Goal: Task Accomplishment & Management: Manage account settings

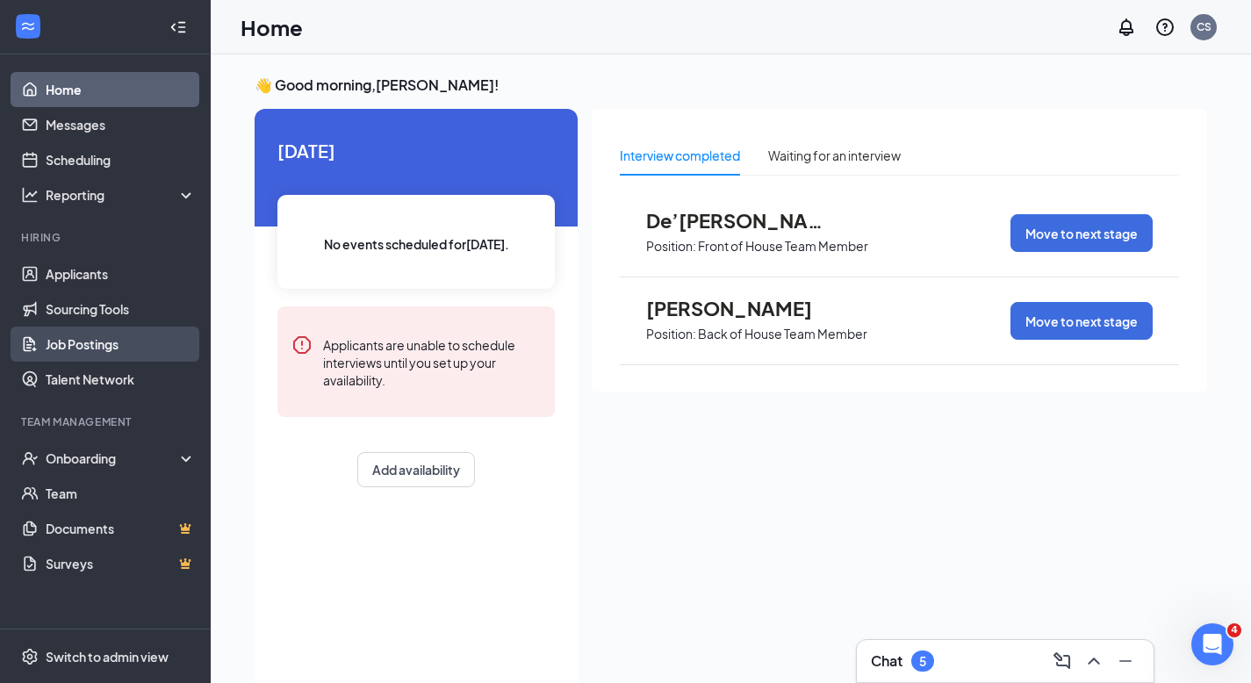
click at [113, 341] on link "Job Postings" at bounding box center [121, 344] width 150 height 35
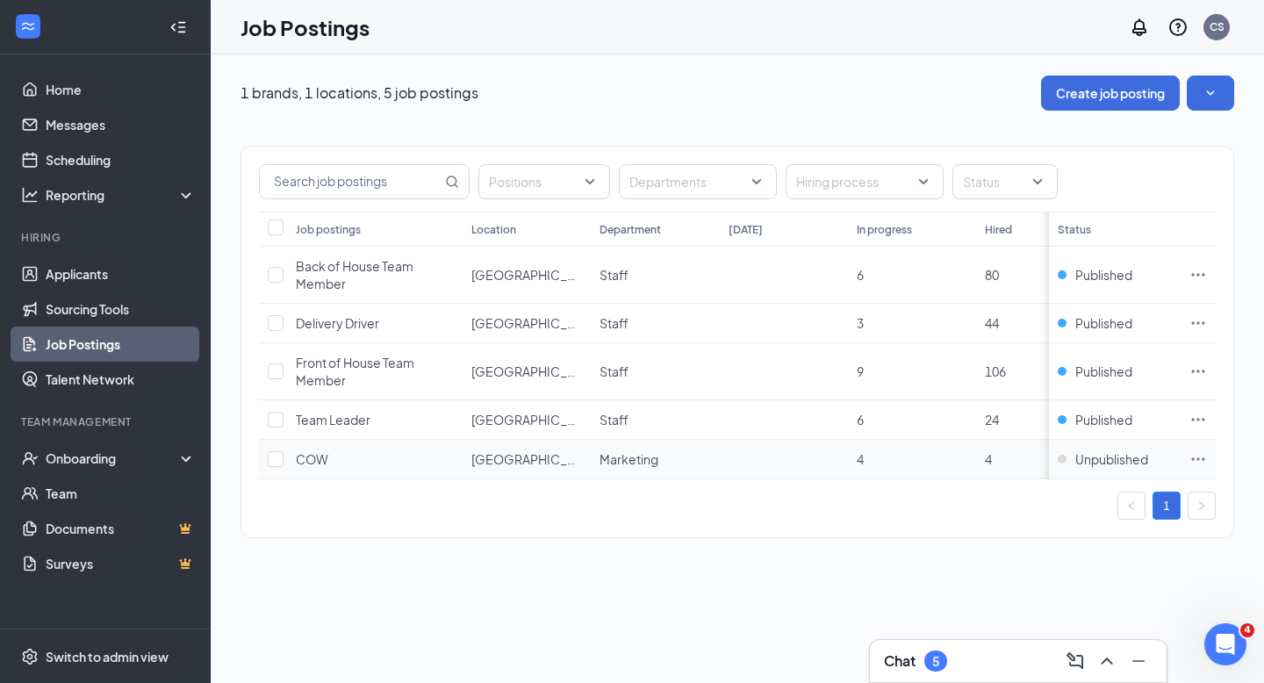
click at [859, 457] on span "4" at bounding box center [860, 459] width 7 height 16
click at [909, 458] on td "4" at bounding box center [912, 460] width 128 height 40
click at [277, 456] on input "checkbox" at bounding box center [276, 459] width 16 height 16
checkbox input "true"
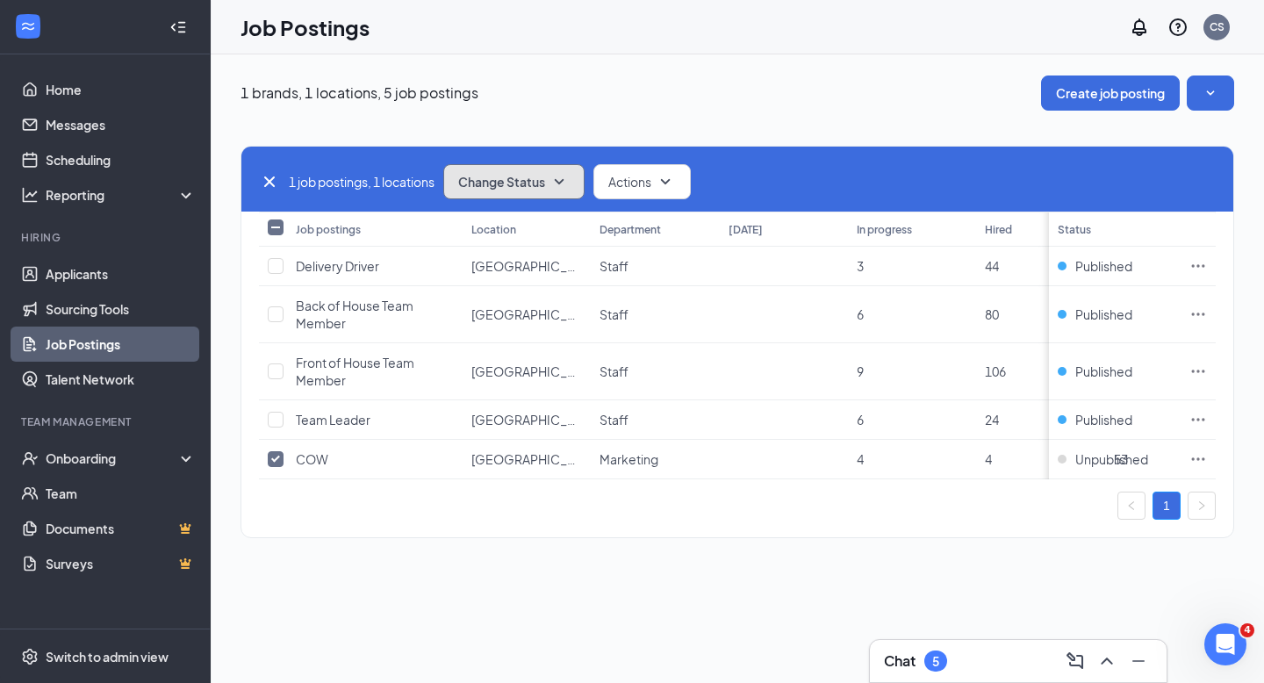
click at [509, 176] on span "Change Status" at bounding box center [501, 182] width 87 height 12
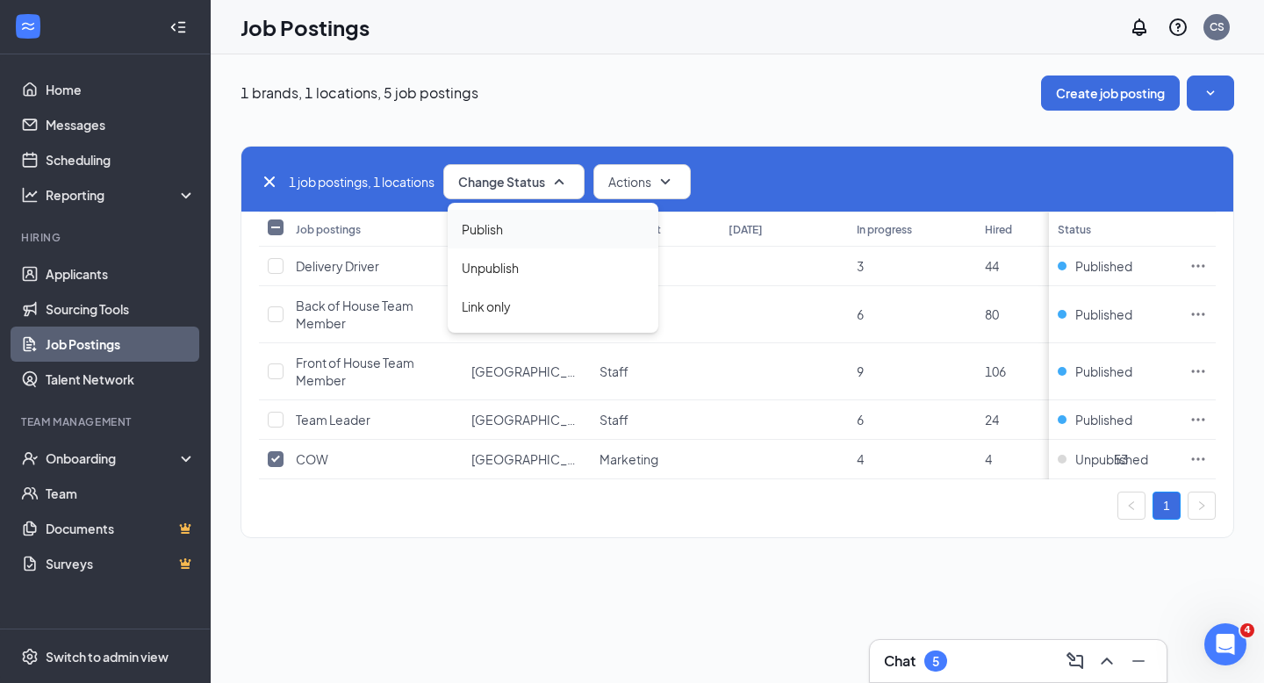
click at [512, 225] on div "Publish" at bounding box center [553, 229] width 211 height 39
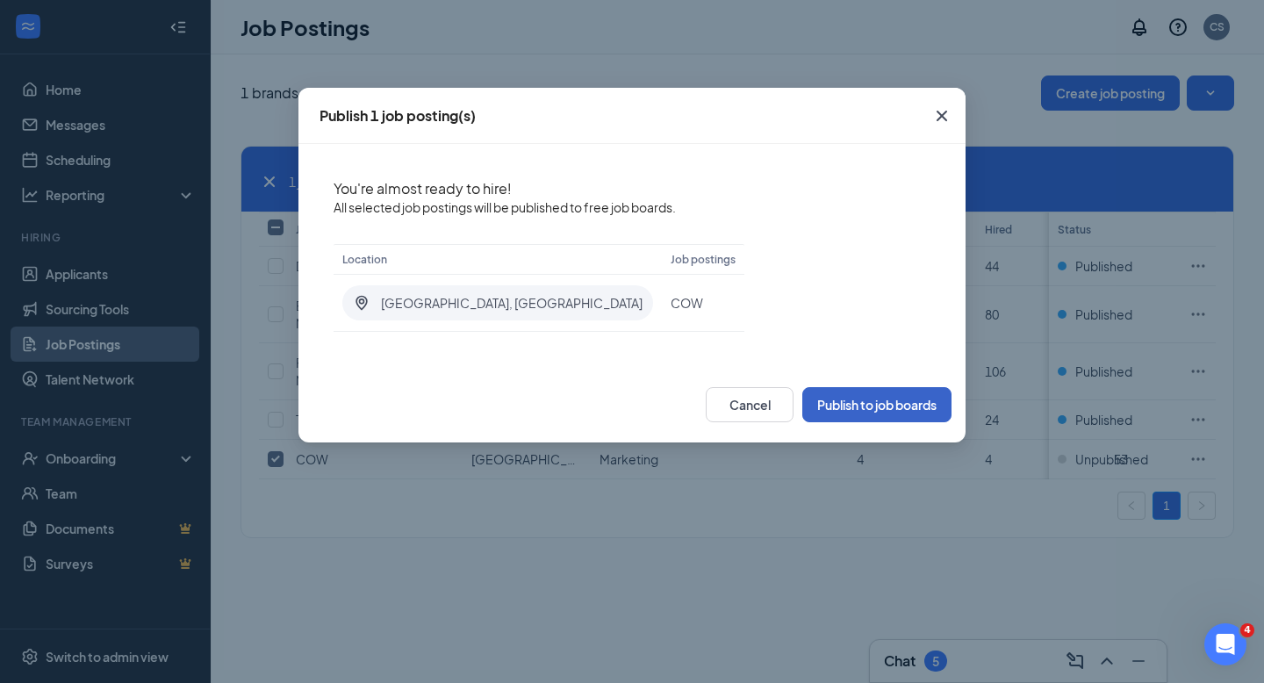
click at [826, 399] on button "Publish to job boards" at bounding box center [876, 404] width 149 height 35
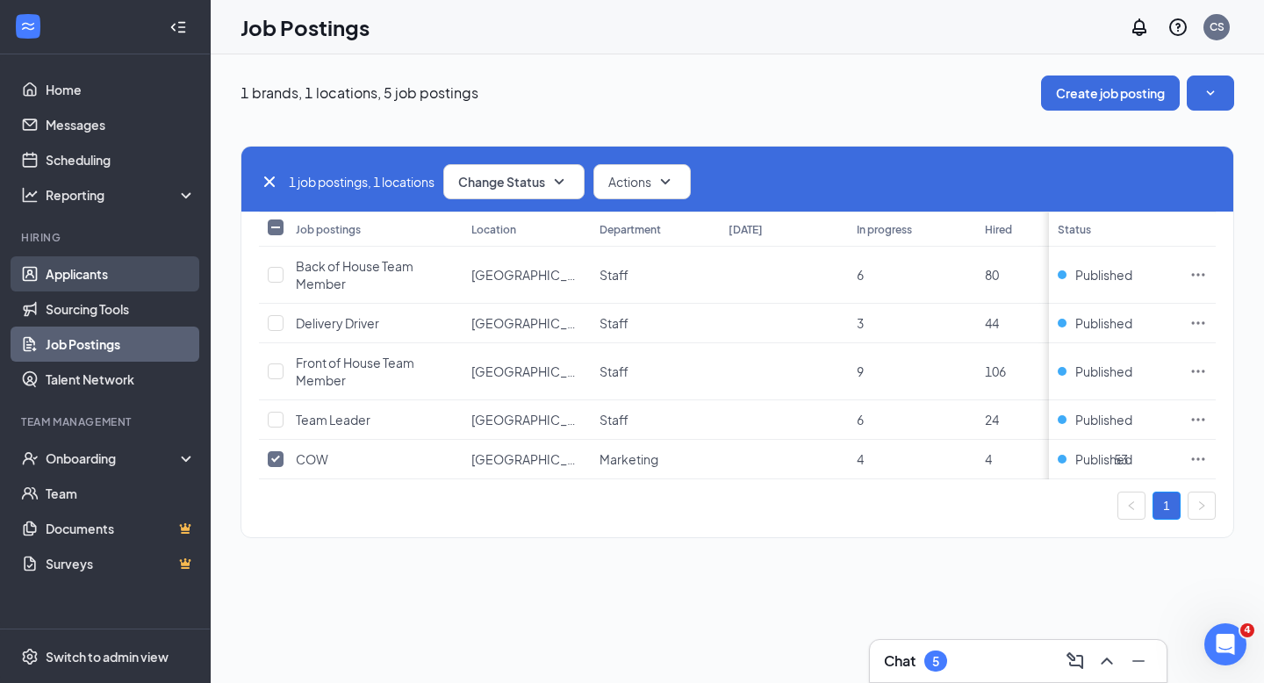
click at [79, 275] on link "Applicants" at bounding box center [121, 273] width 150 height 35
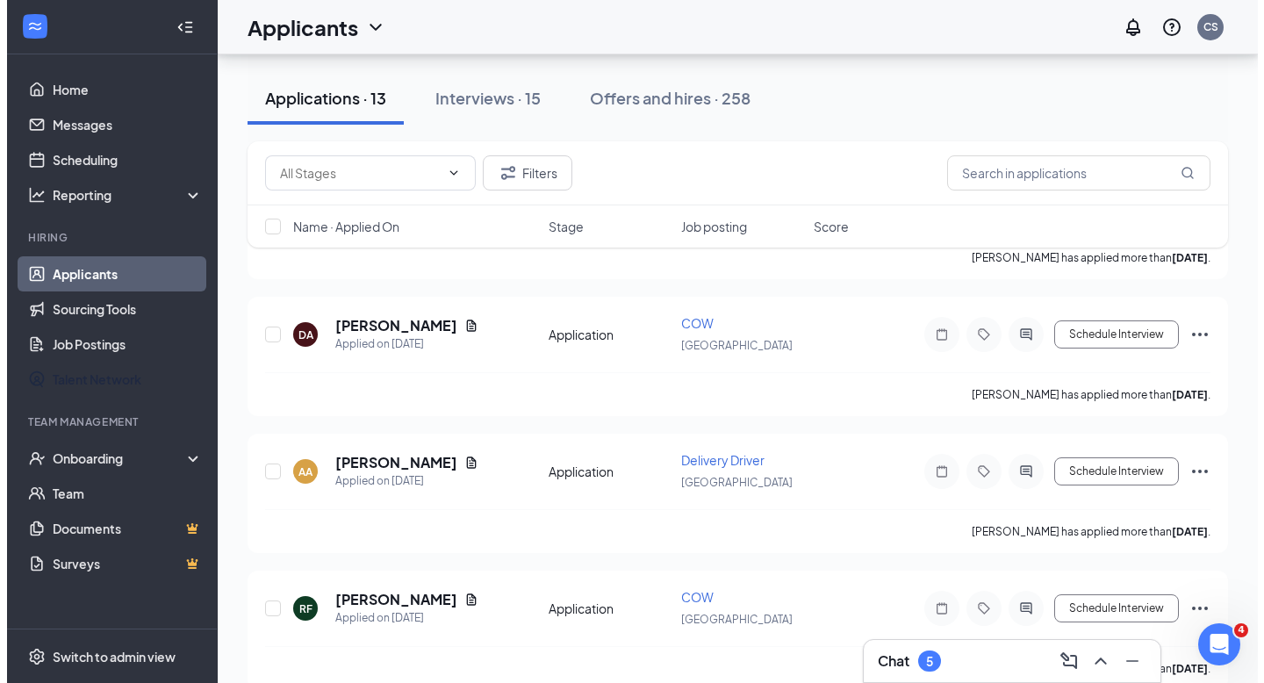
scroll to position [1330, 0]
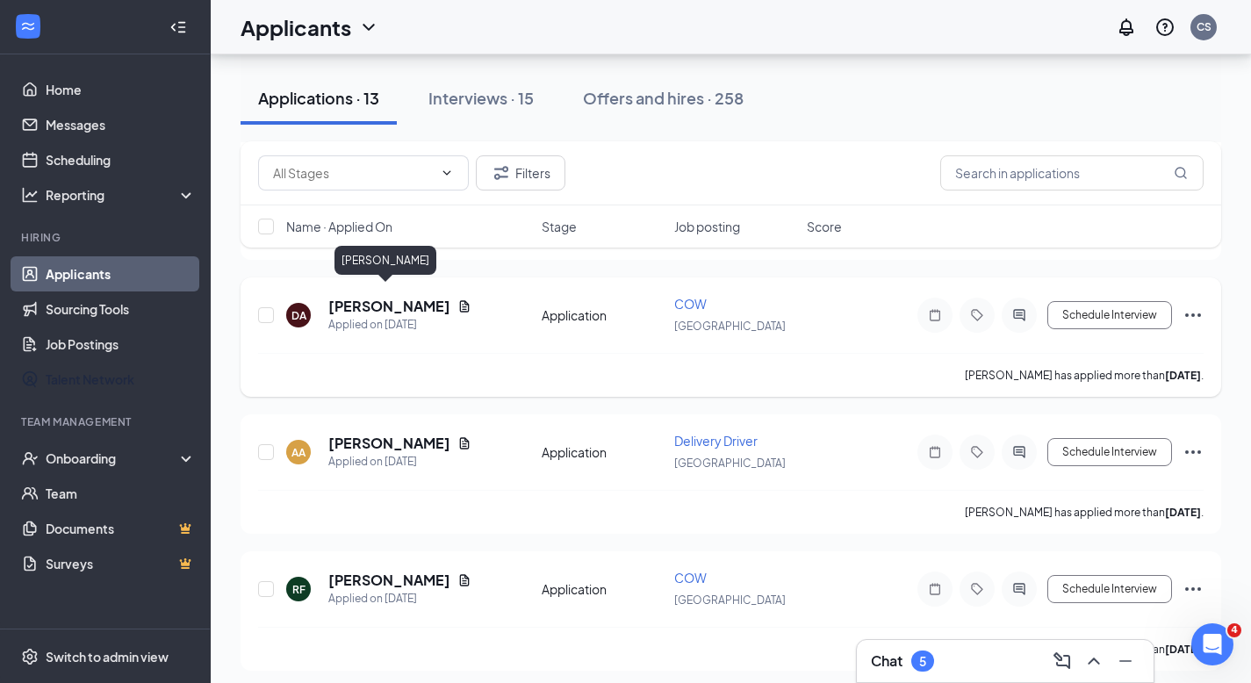
click at [390, 297] on h5 "[PERSON_NAME]" at bounding box center [389, 306] width 122 height 19
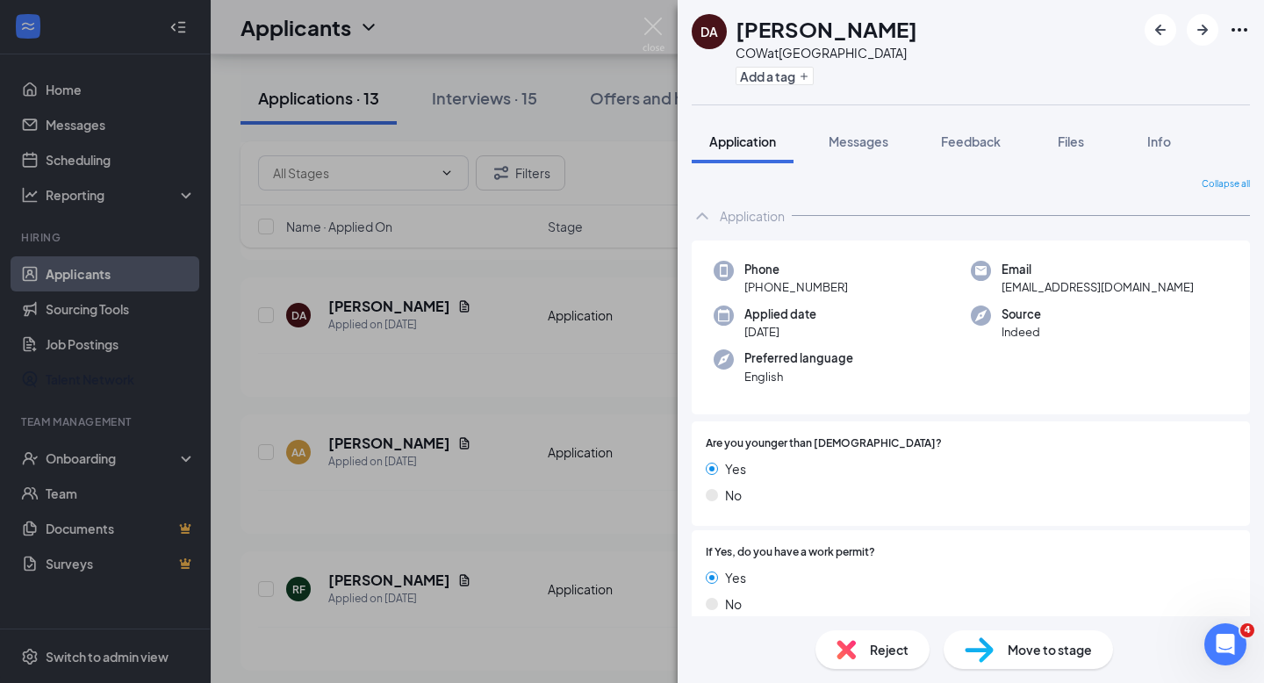
click at [922, 391] on div "Phone [PHONE_NUMBER] Email [EMAIL_ADDRESS][DOMAIN_NAME] Applied date [DATE] Sou…" at bounding box center [971, 328] width 558 height 175
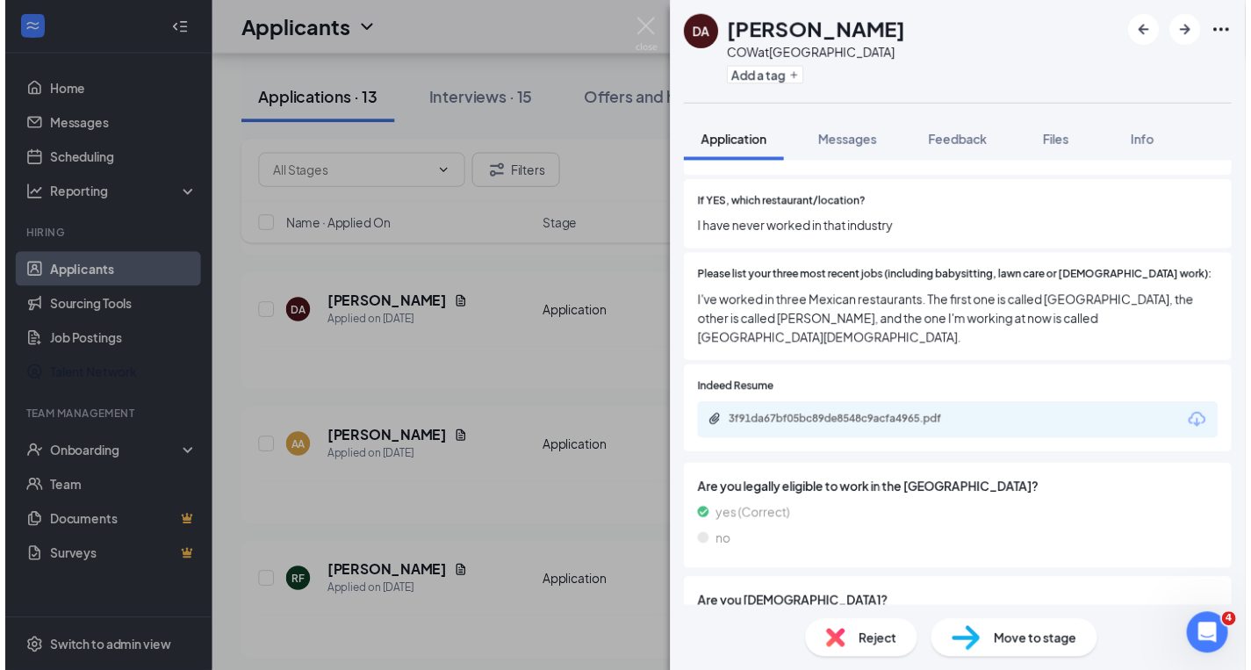
scroll to position [581, 0]
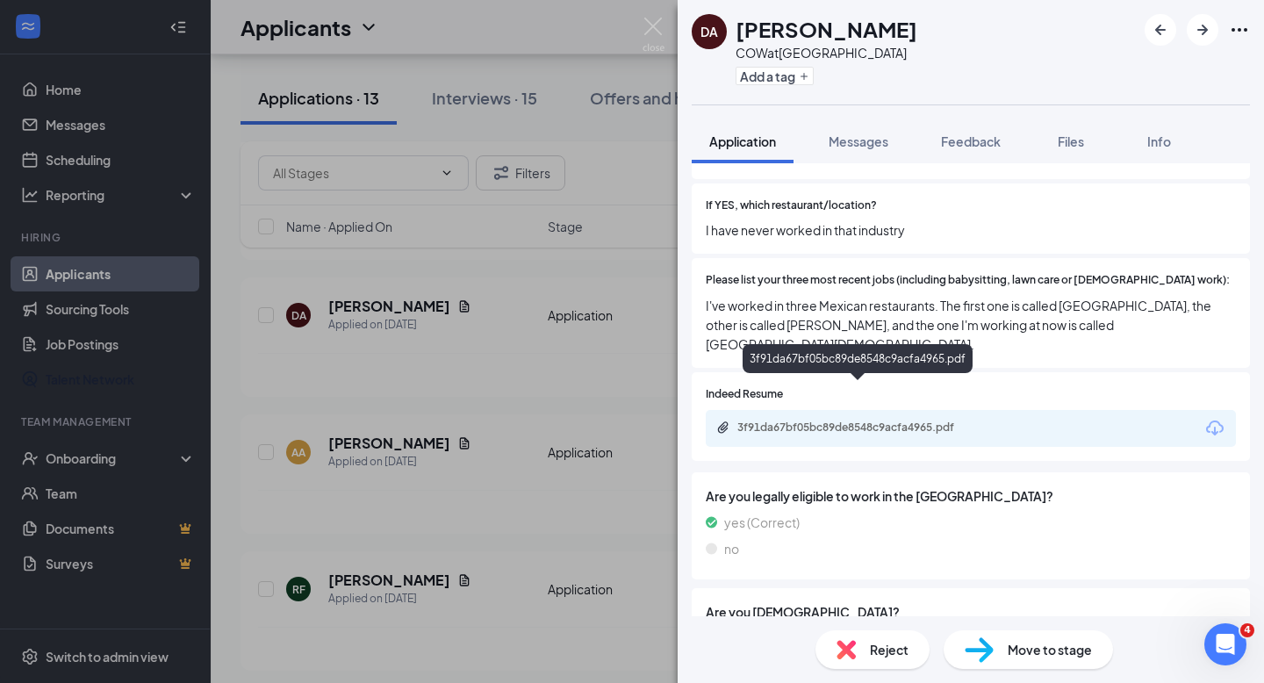
click at [926, 420] on div "3f91da67bf05bc89de8548c9acfa4965.pdf" at bounding box center [860, 427] width 246 height 14
click at [92, 271] on div "DA [PERSON_NAME] COW at [GEOGRAPHIC_DATA] Add a tag Application Messages Feedba…" at bounding box center [632, 341] width 1264 height 683
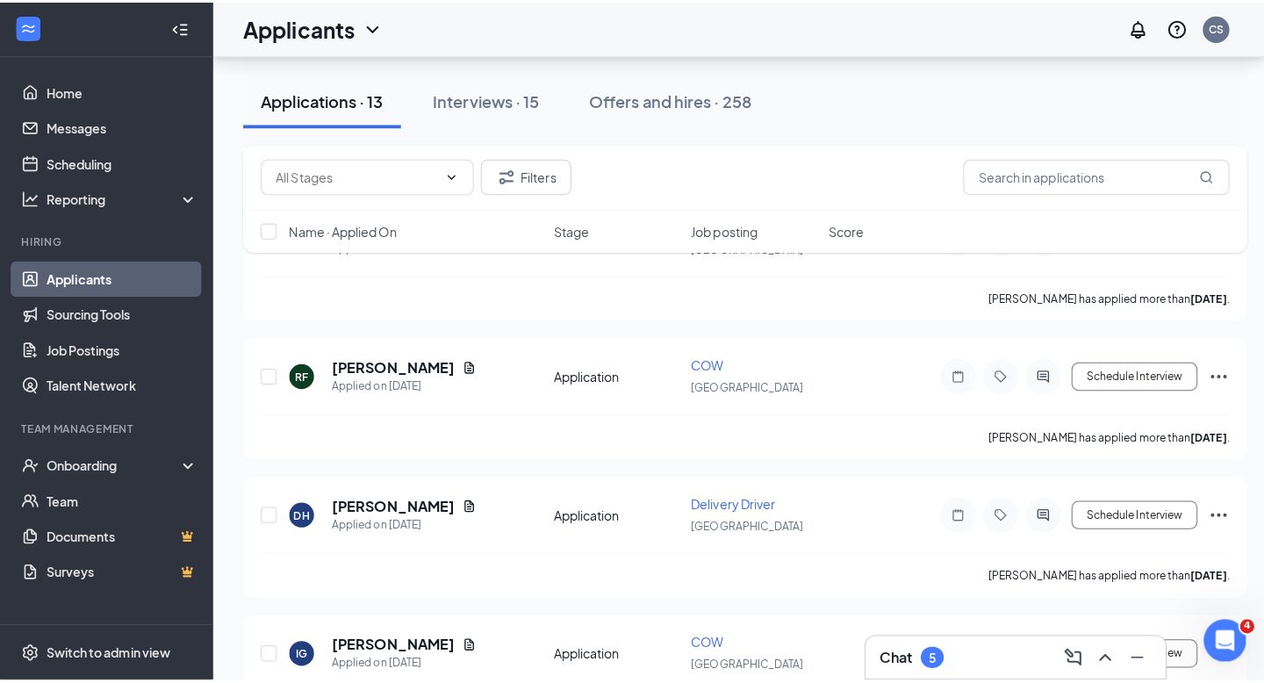
scroll to position [1576, 0]
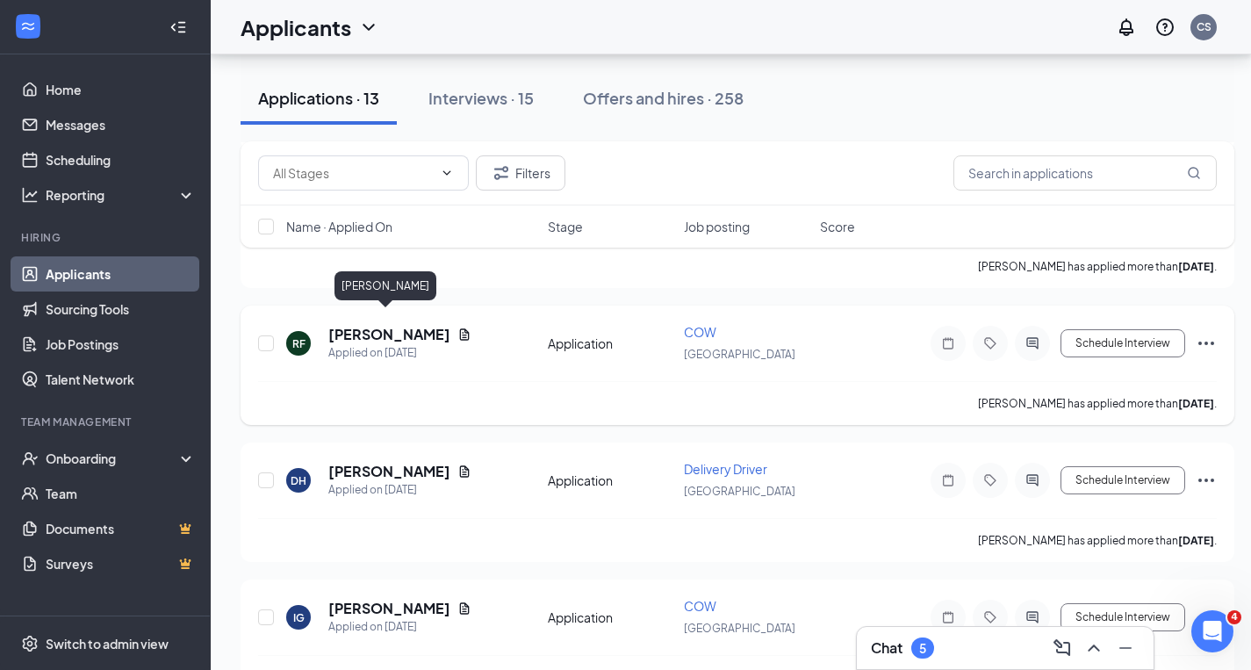
click at [389, 325] on h5 "[PERSON_NAME]" at bounding box center [389, 334] width 122 height 19
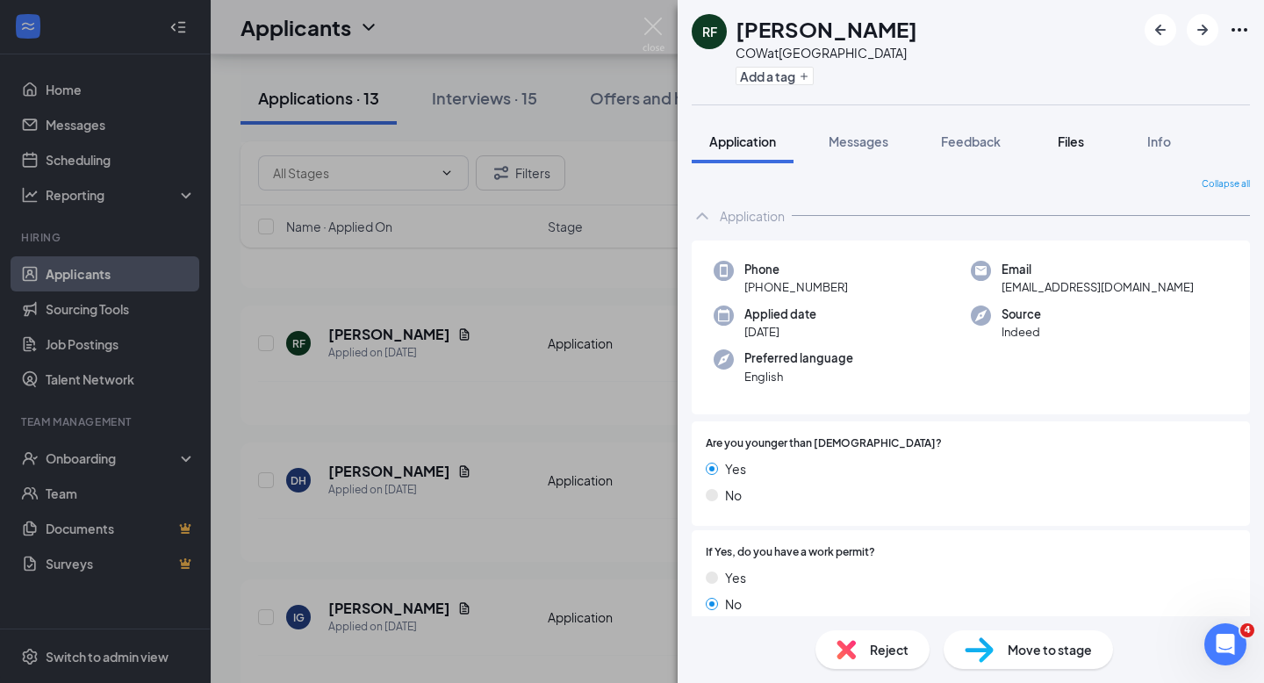
click at [1075, 142] on span "Files" at bounding box center [1071, 141] width 26 height 16
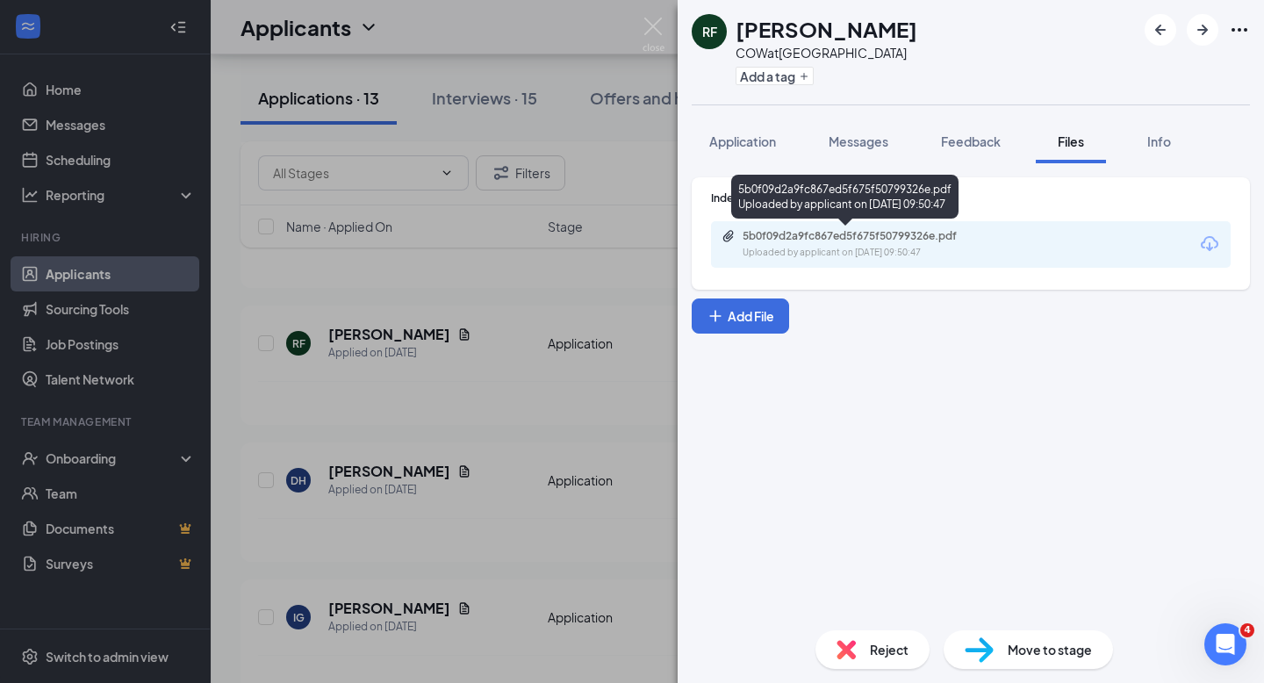
click at [799, 240] on div "5b0f09d2a9fc867ed5f675f50799326e.pdf" at bounding box center [866, 236] width 246 height 14
